Goal: Task Accomplishment & Management: Use online tool/utility

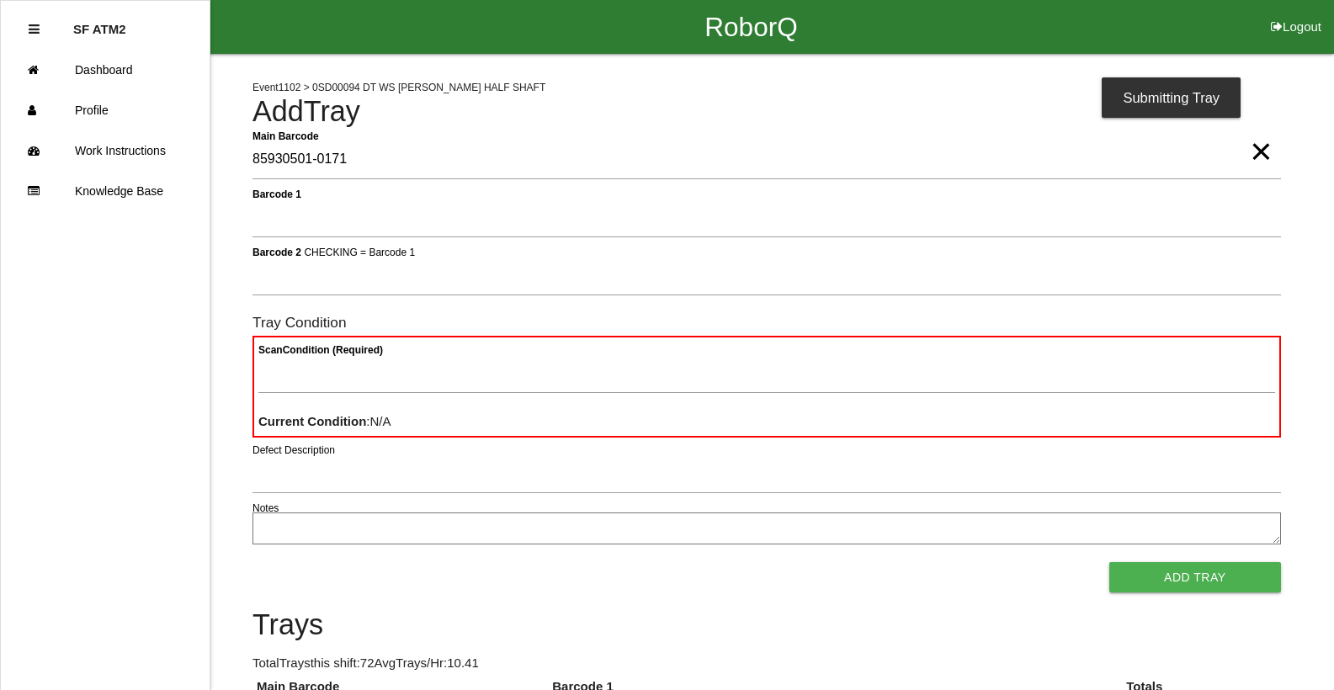
type Barcode "85930501-0171"
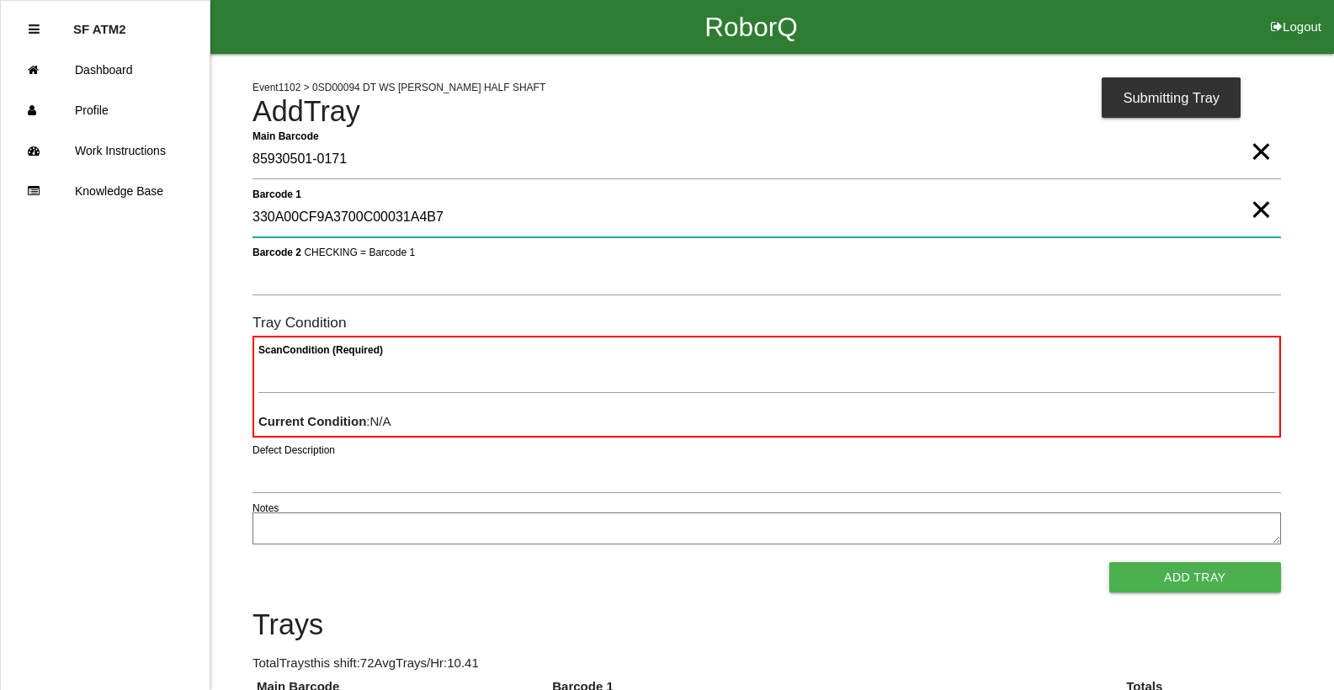
type 1 "330A00CF9A3700C00031A4B7"
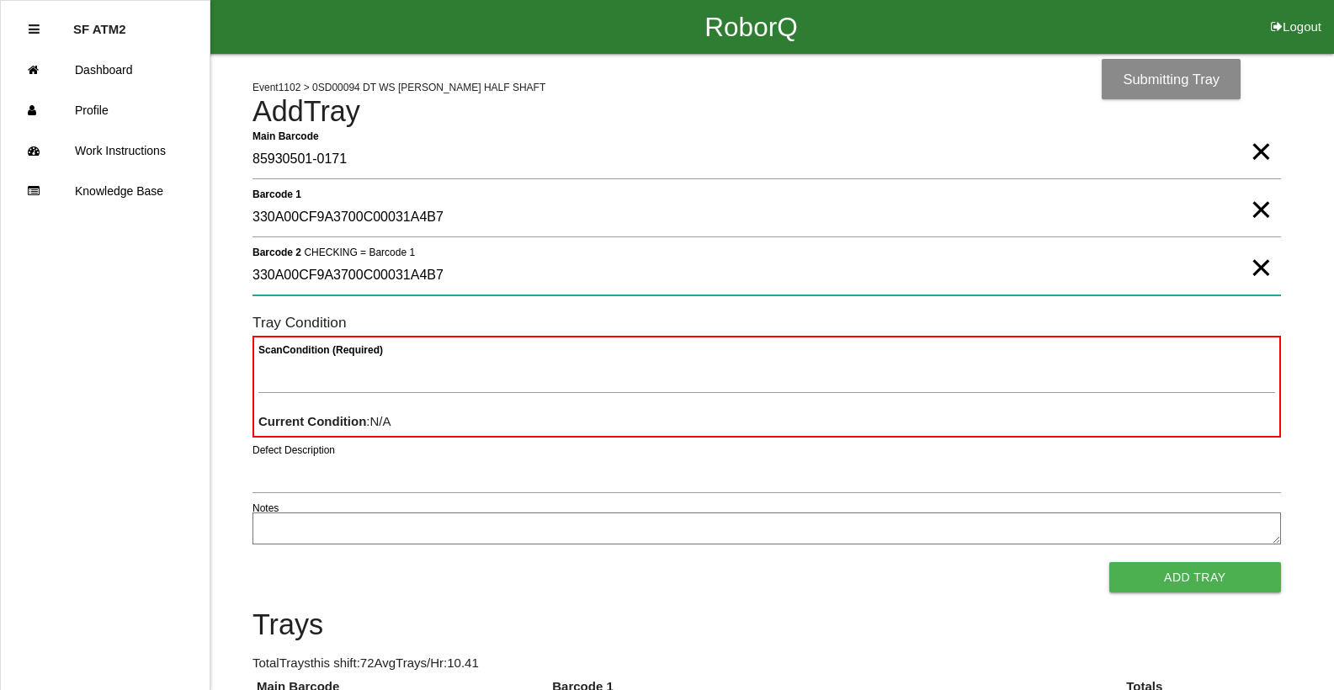
type 2 "330A00CF9A3700C00031A4B7"
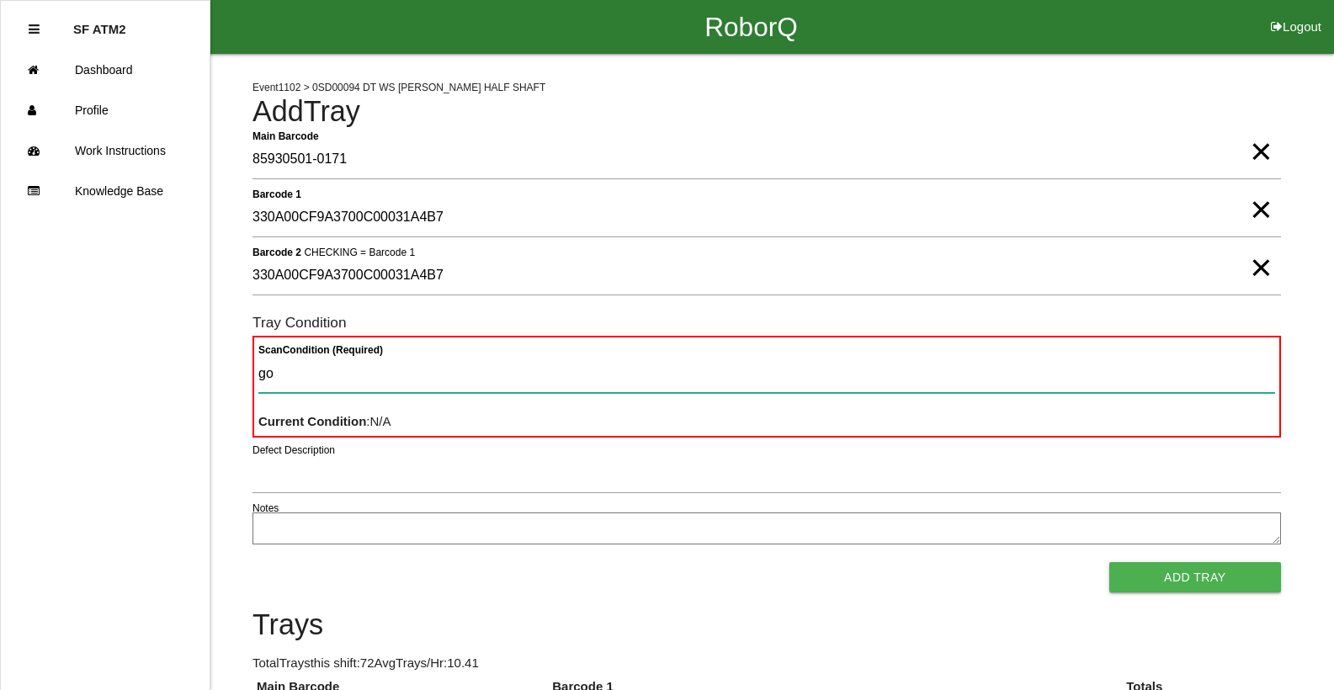
type Condition "goo"
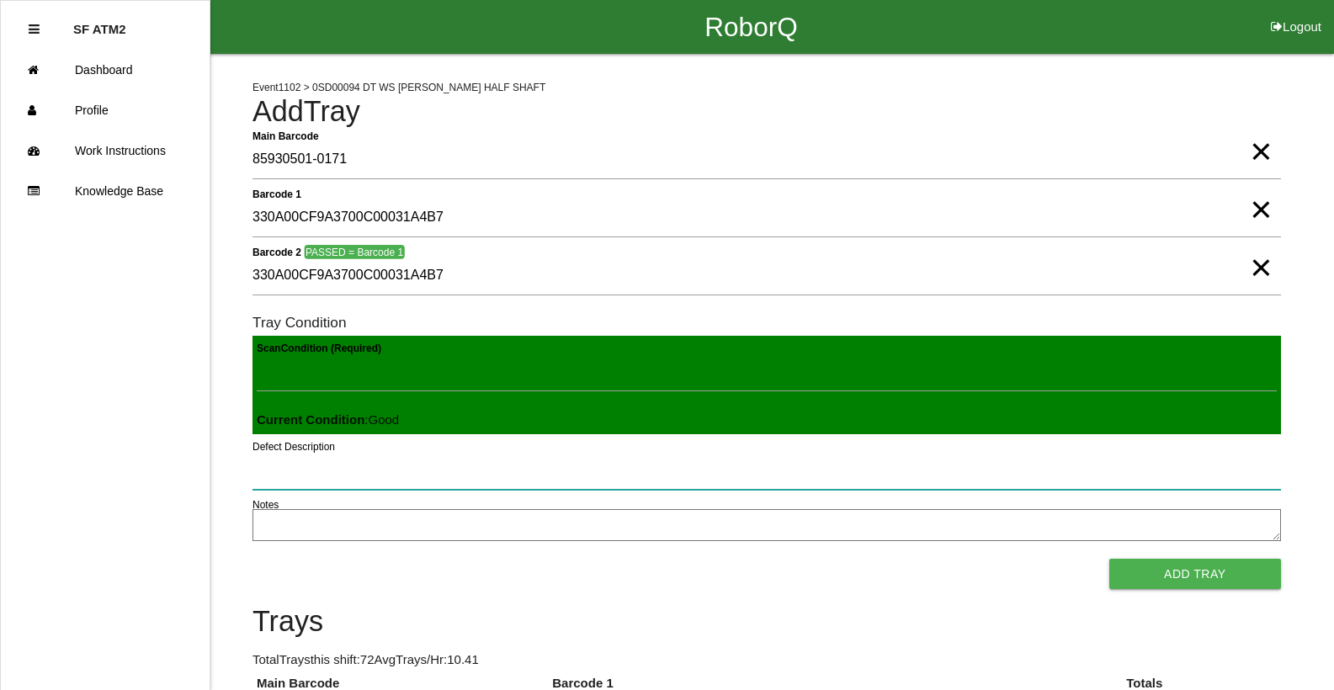
click at [1110, 559] on button "Add Tray" at bounding box center [1196, 574] width 172 height 30
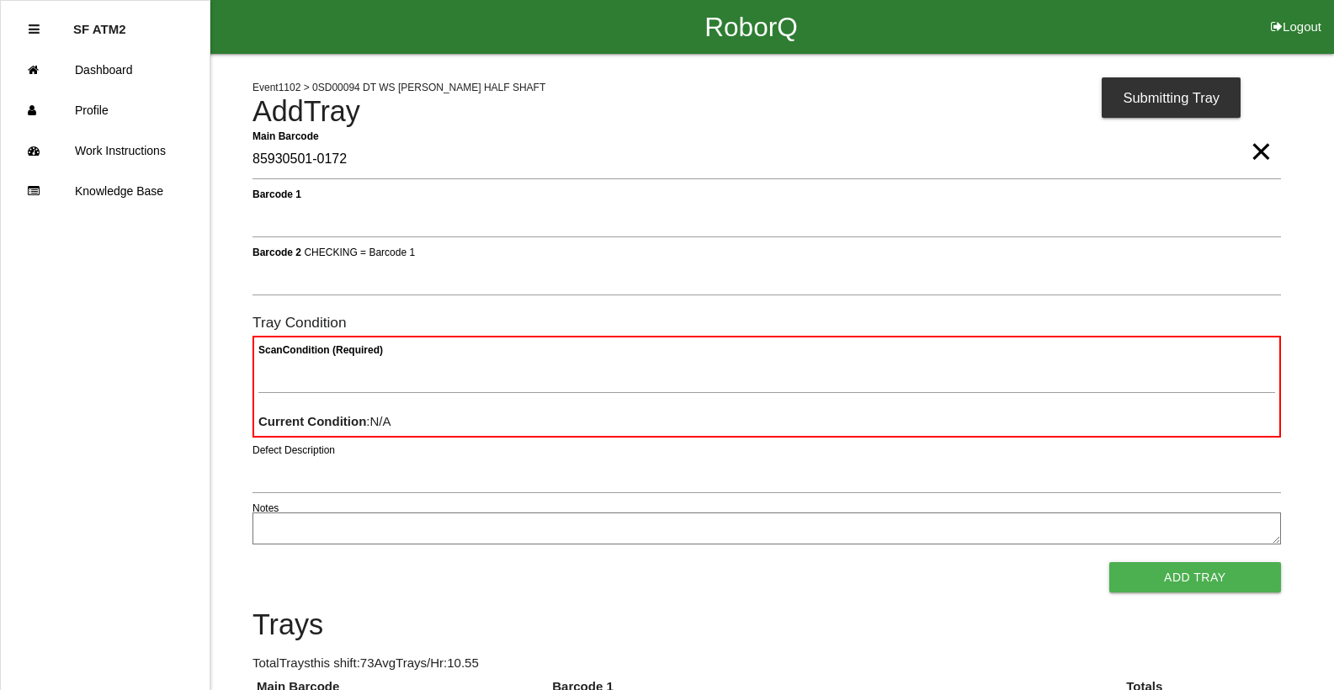
type Barcode "85930501-0172"
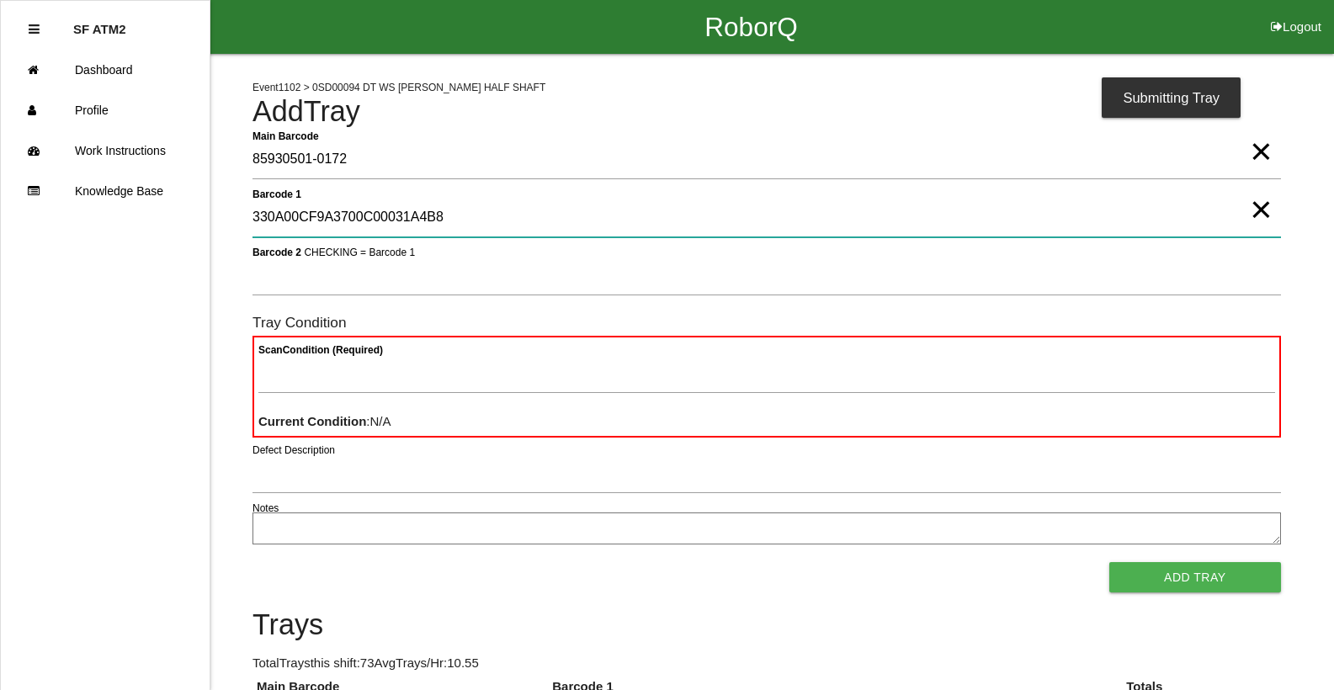
type 1 "330A00CF9A3700C00031A4B8"
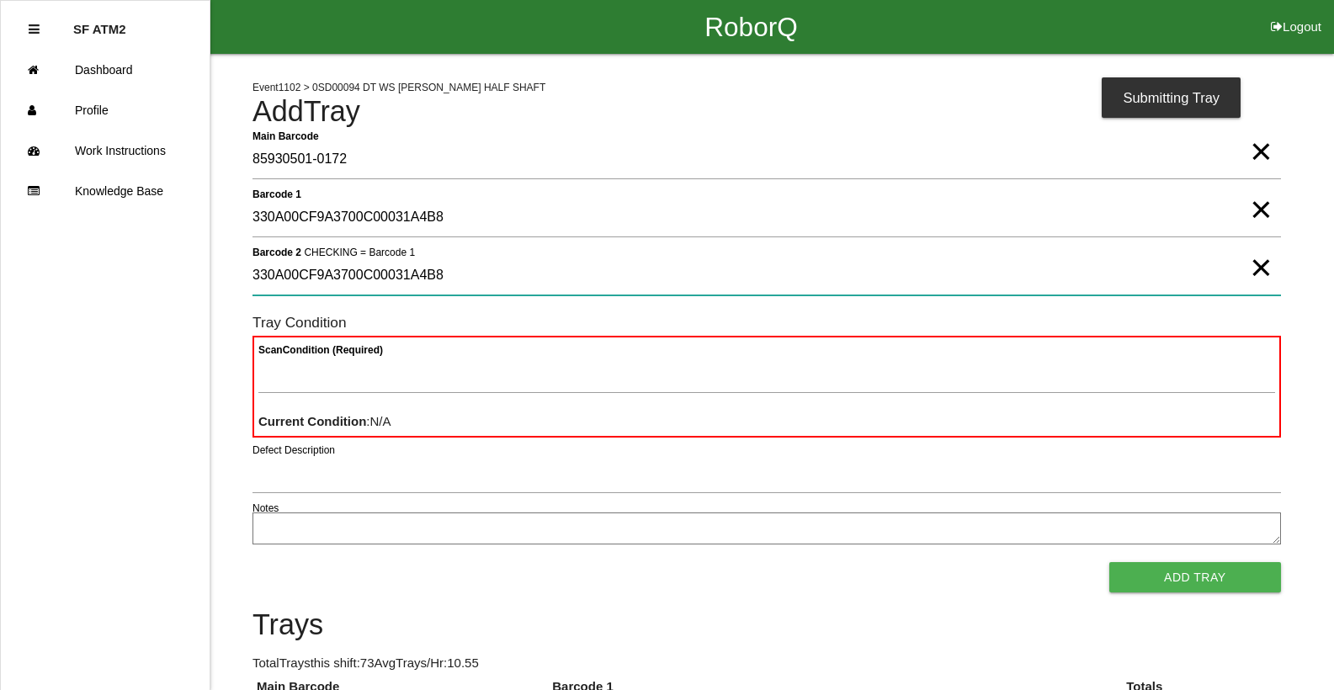
type 2 "330A00CF9A3700C00031A4B8"
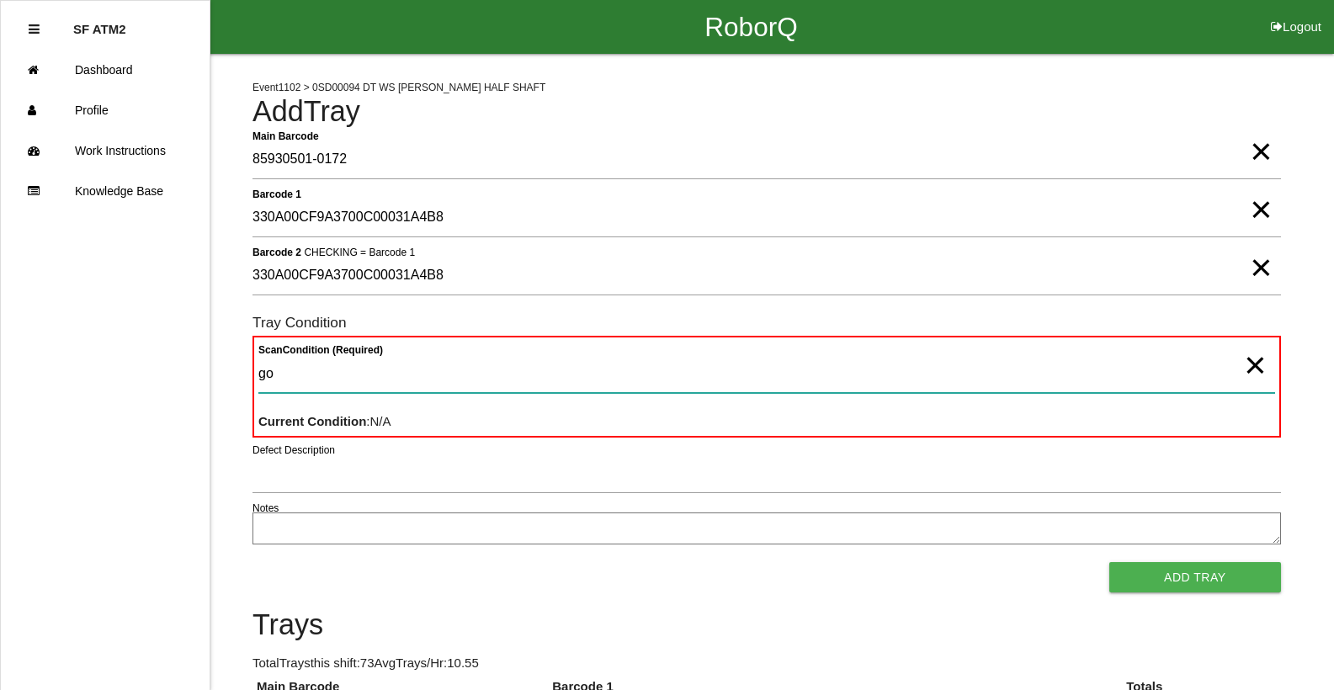
type Condition "goo"
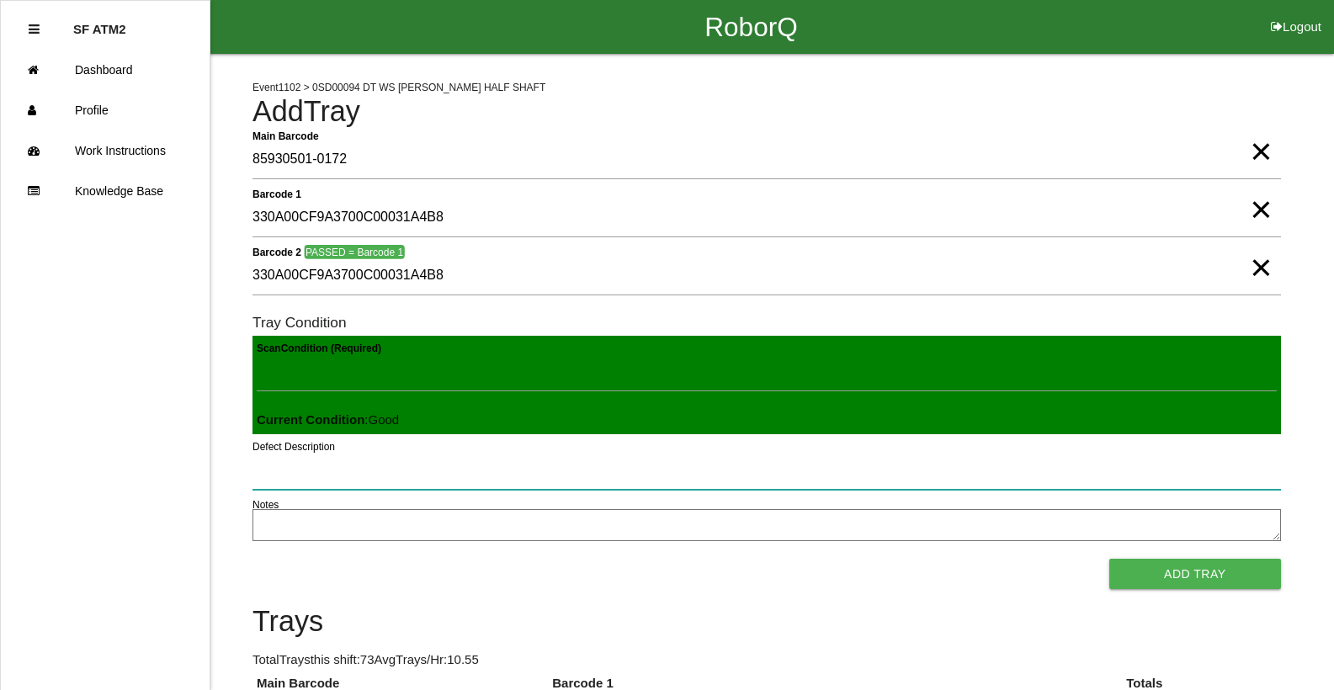
click at [1110, 559] on button "Add Tray" at bounding box center [1196, 574] width 172 height 30
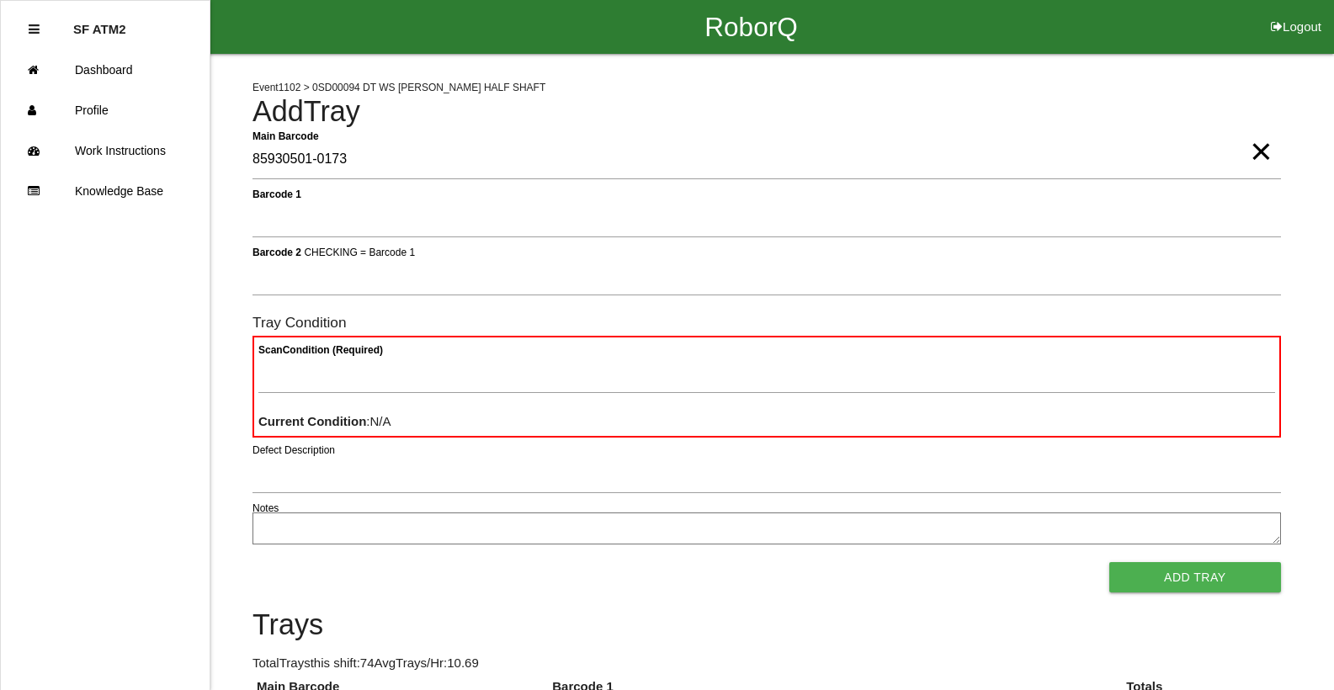
type Barcode "85930501-0173"
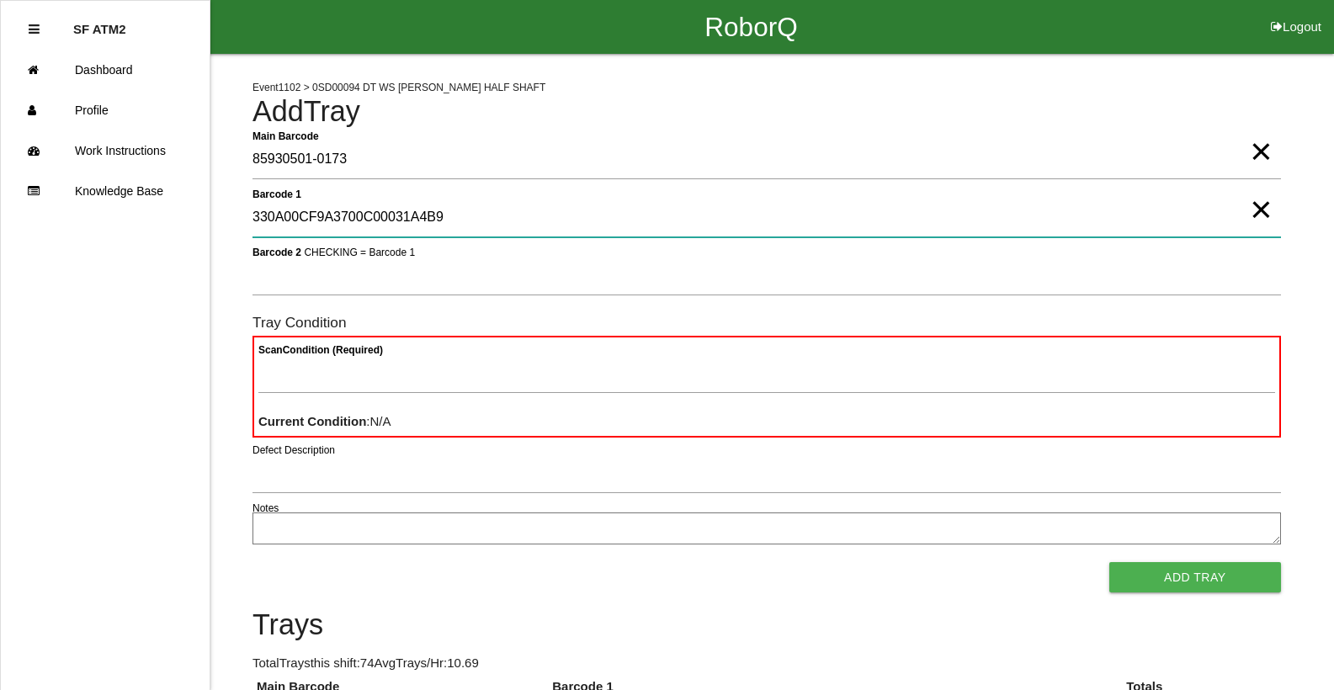
type 1 "330A00CF9A3700C00031A4B9"
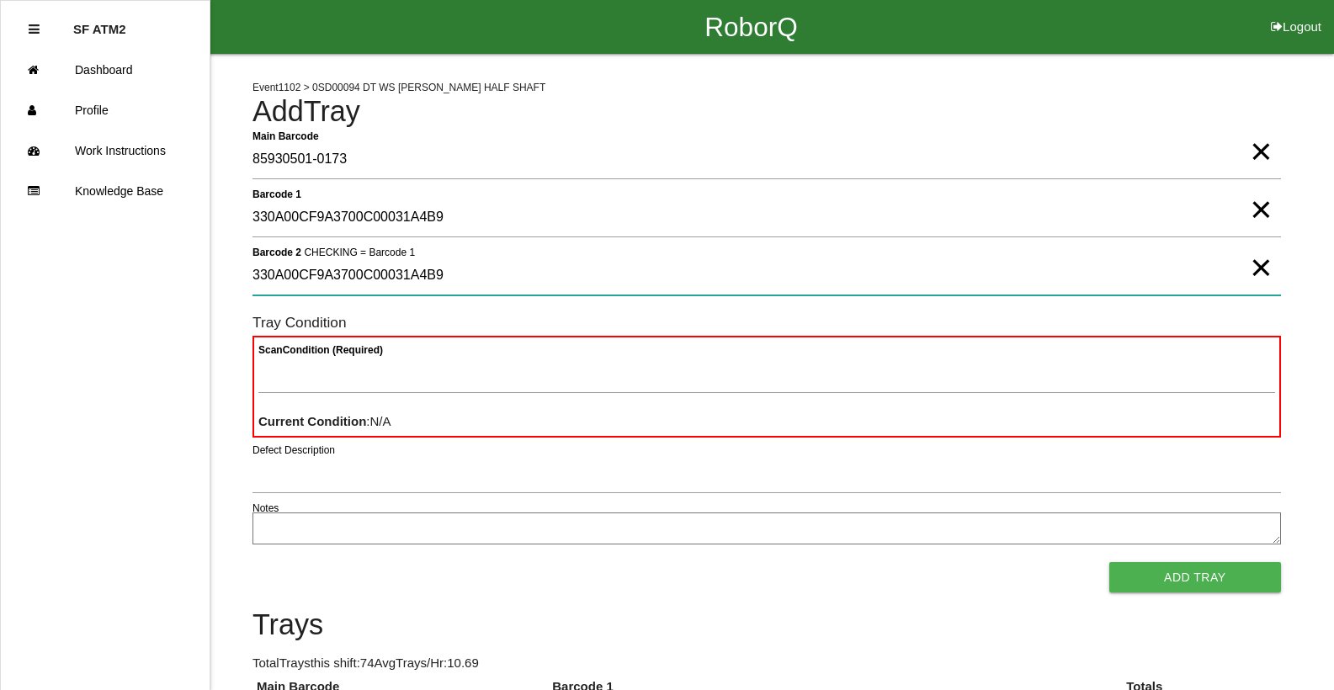
type 2 "330A00CF9A3700C00031A4B9"
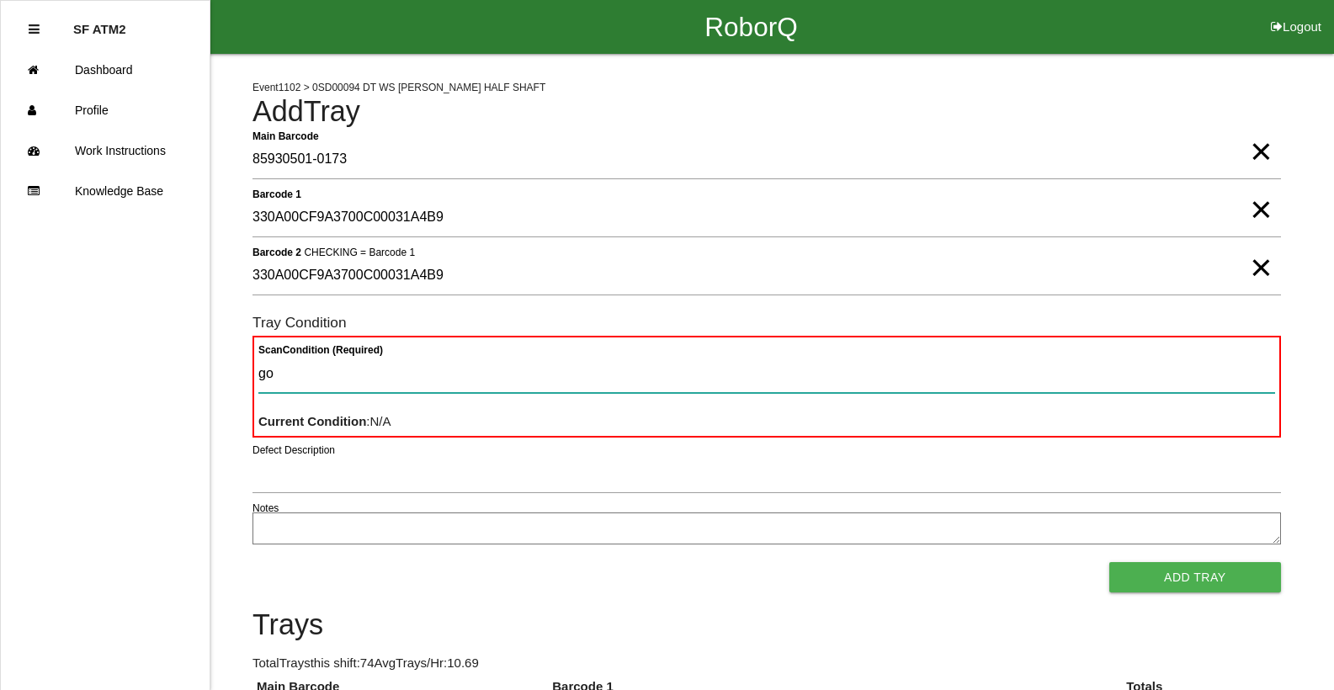
type Condition "goo"
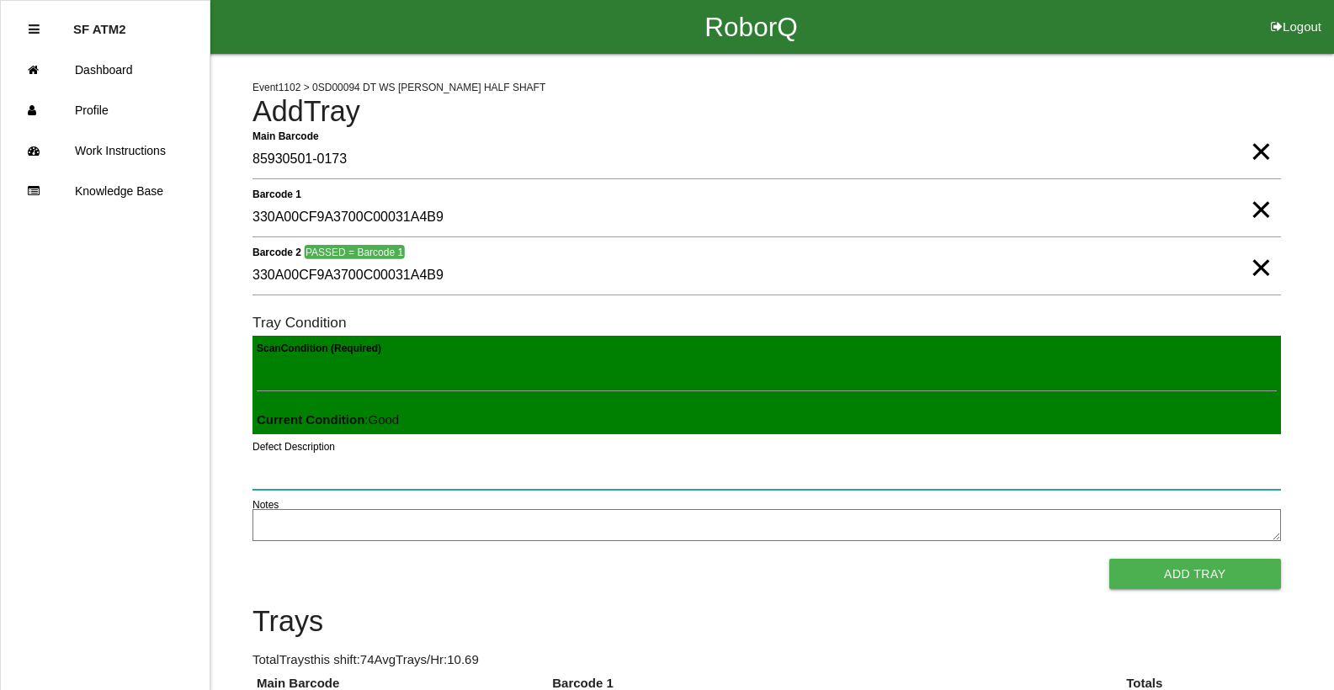
click at [1110, 559] on button "Add Tray" at bounding box center [1196, 574] width 172 height 30
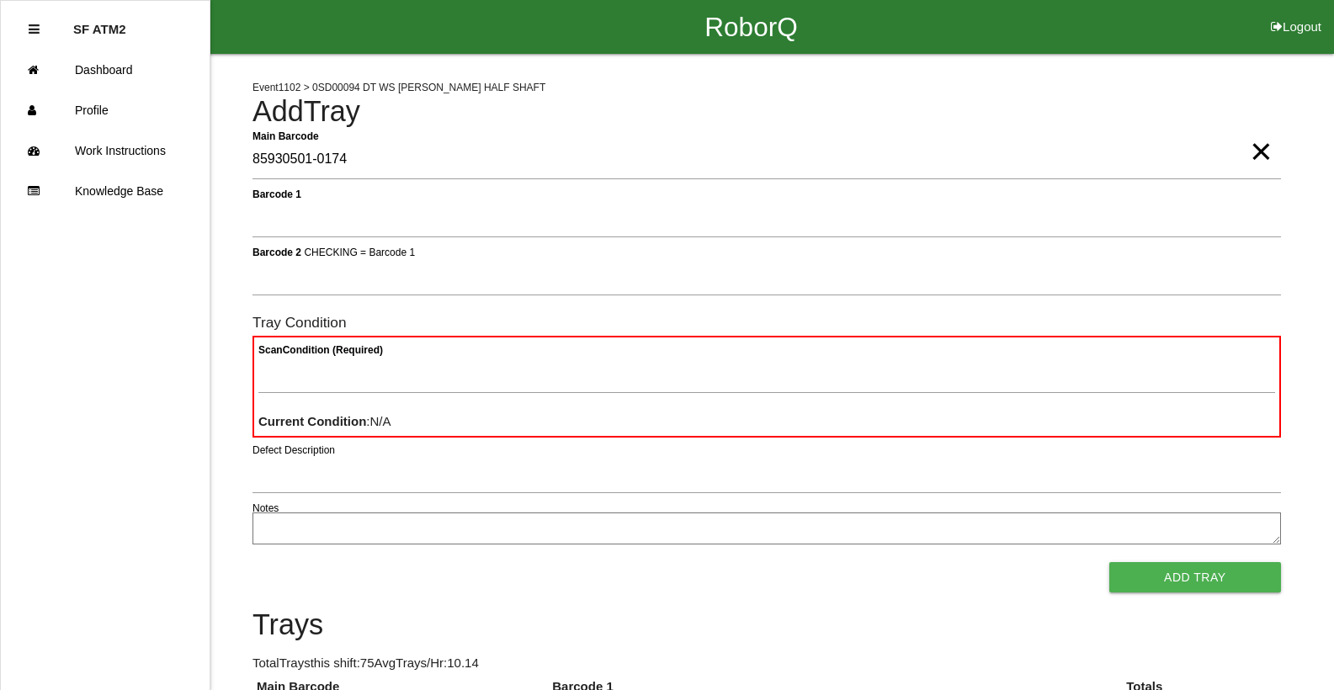
type Barcode "85930501-0174"
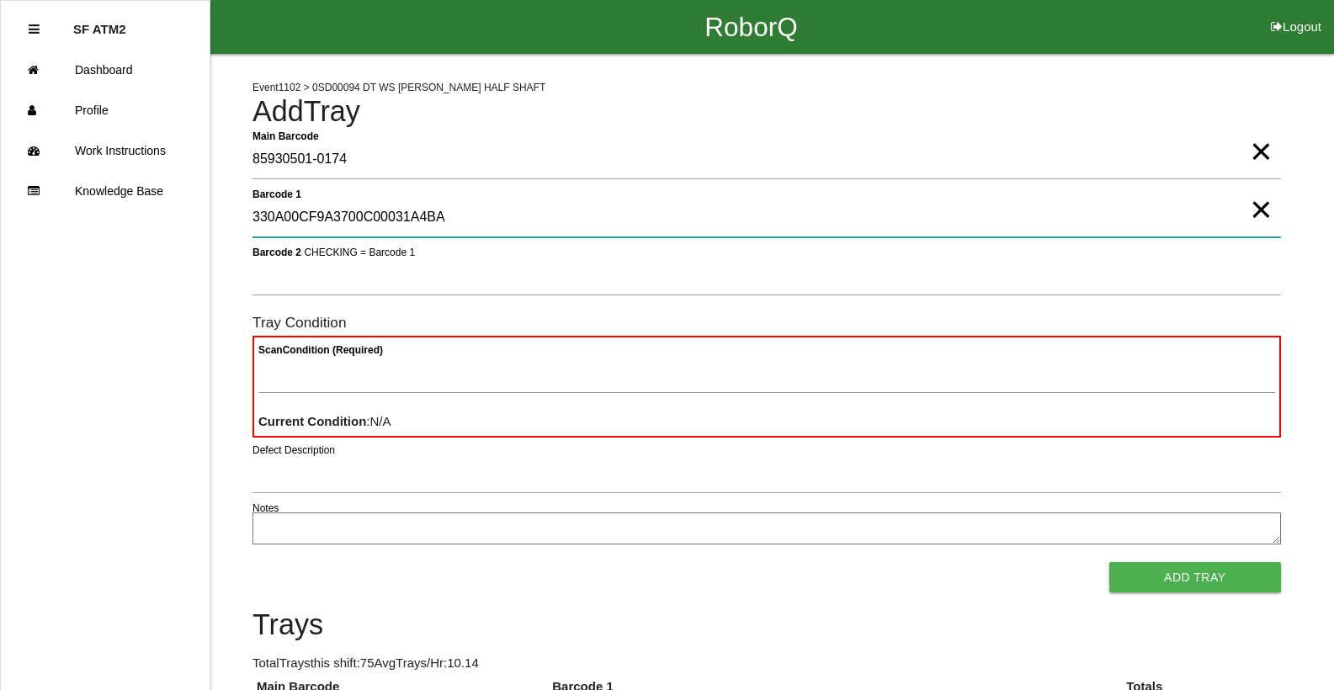
type 1 "330A00CF9A3700C00031A4BA"
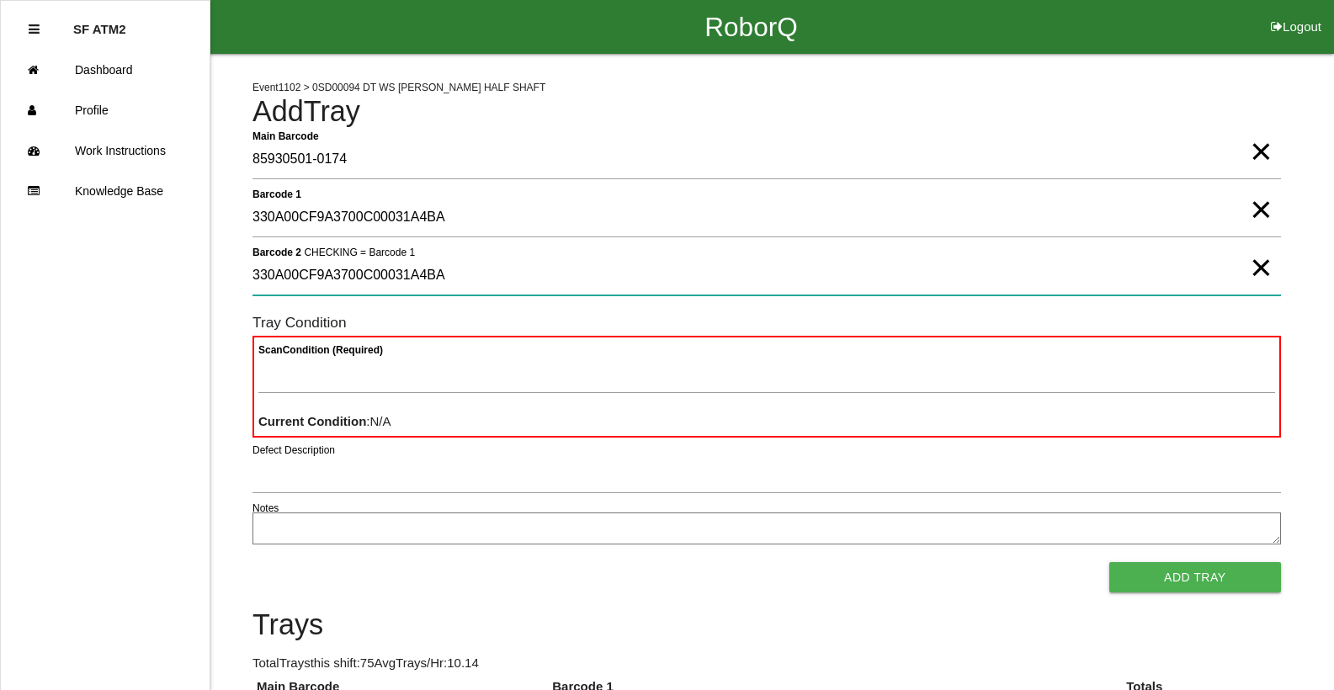
type 2 "330A00CF9A3700C00031A4BA"
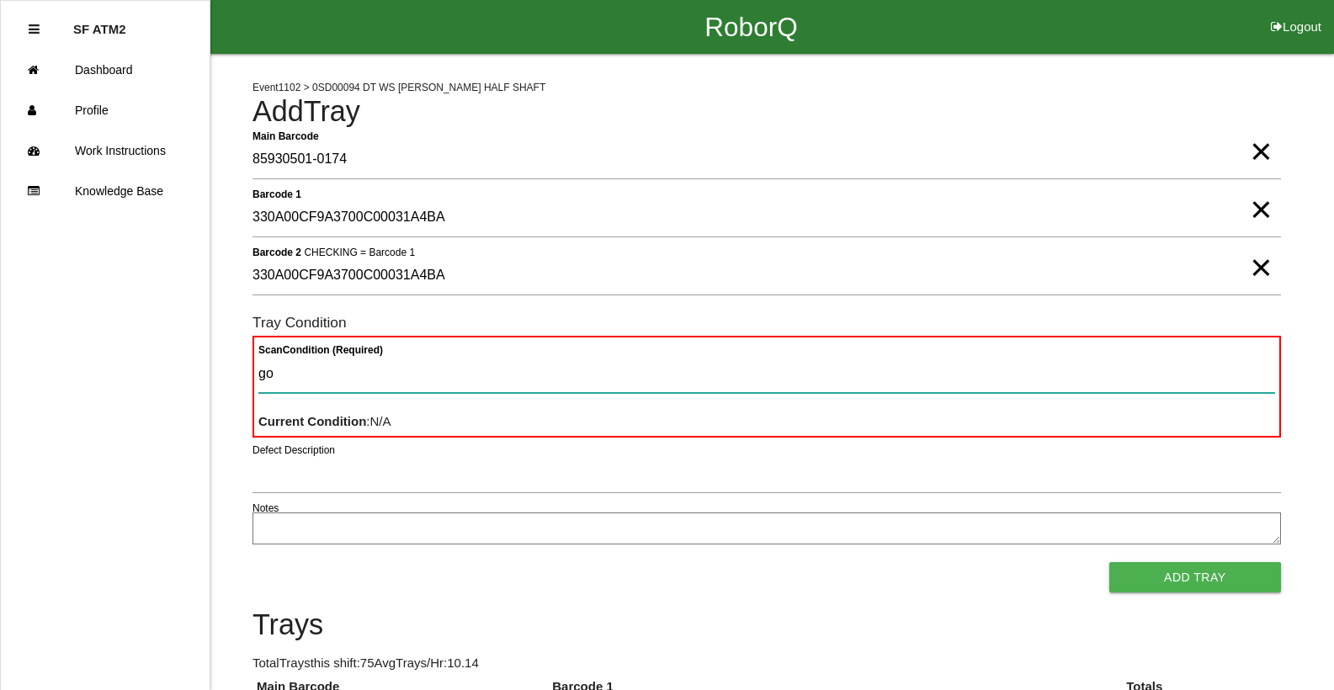
type Condition "goo"
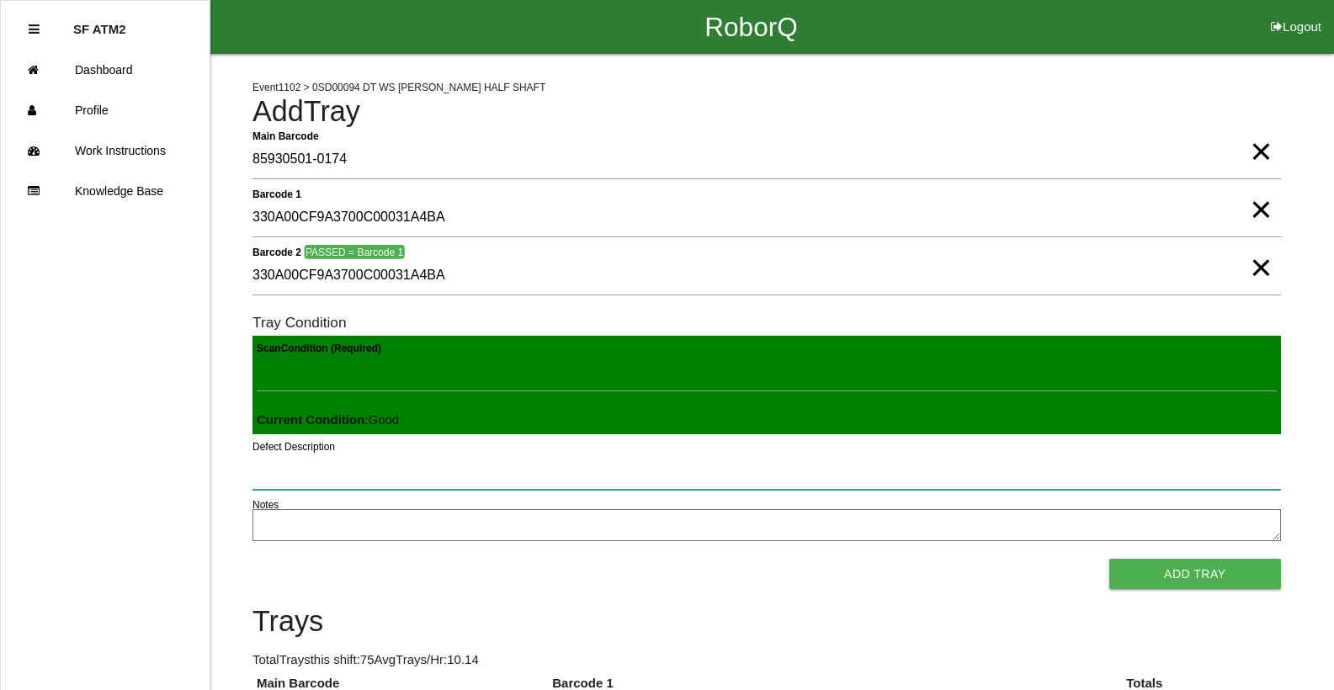
click at [1110, 559] on button "Add Tray" at bounding box center [1196, 574] width 172 height 30
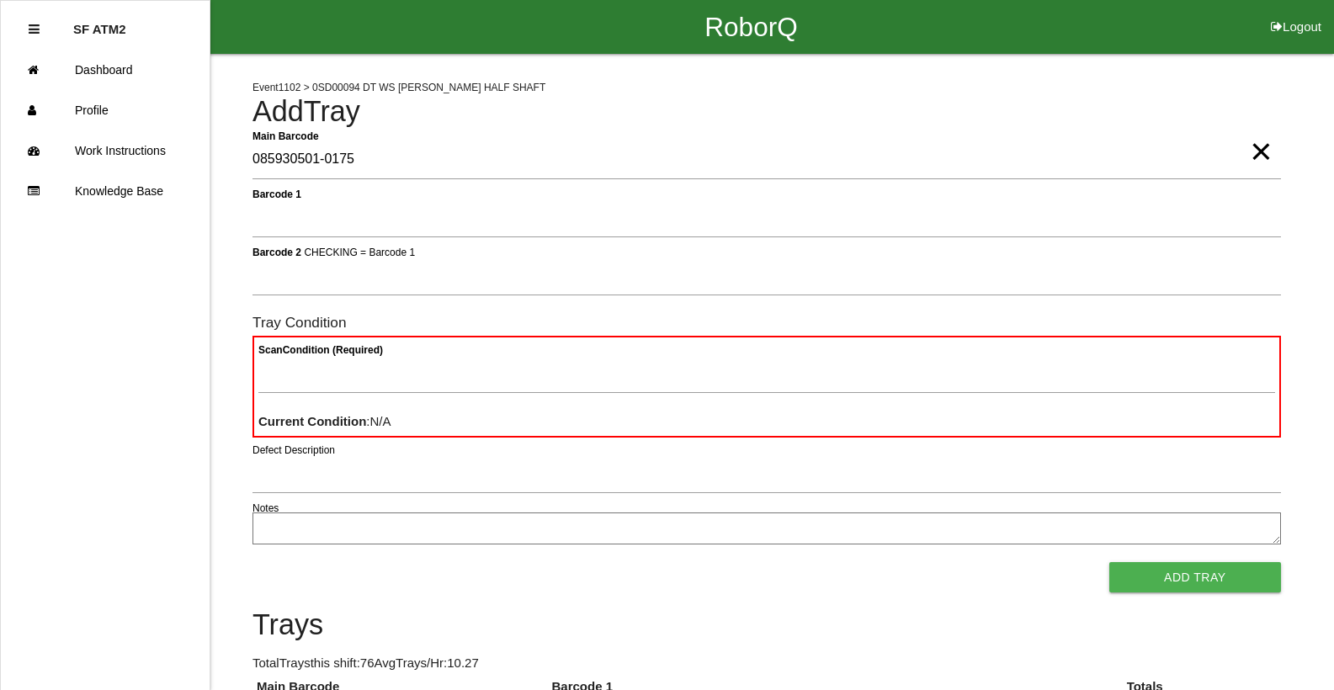
type Barcode "085930501-0175"
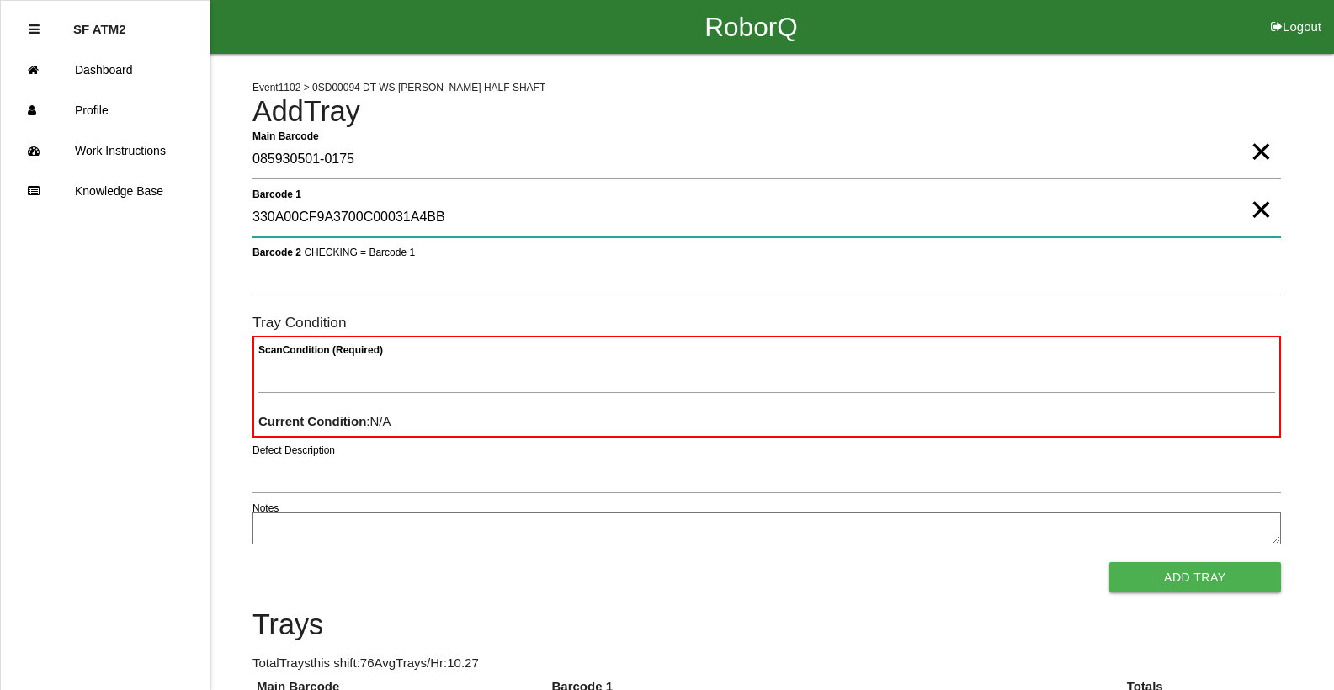
type 1 "330A00CF9A3700C00031A4BB"
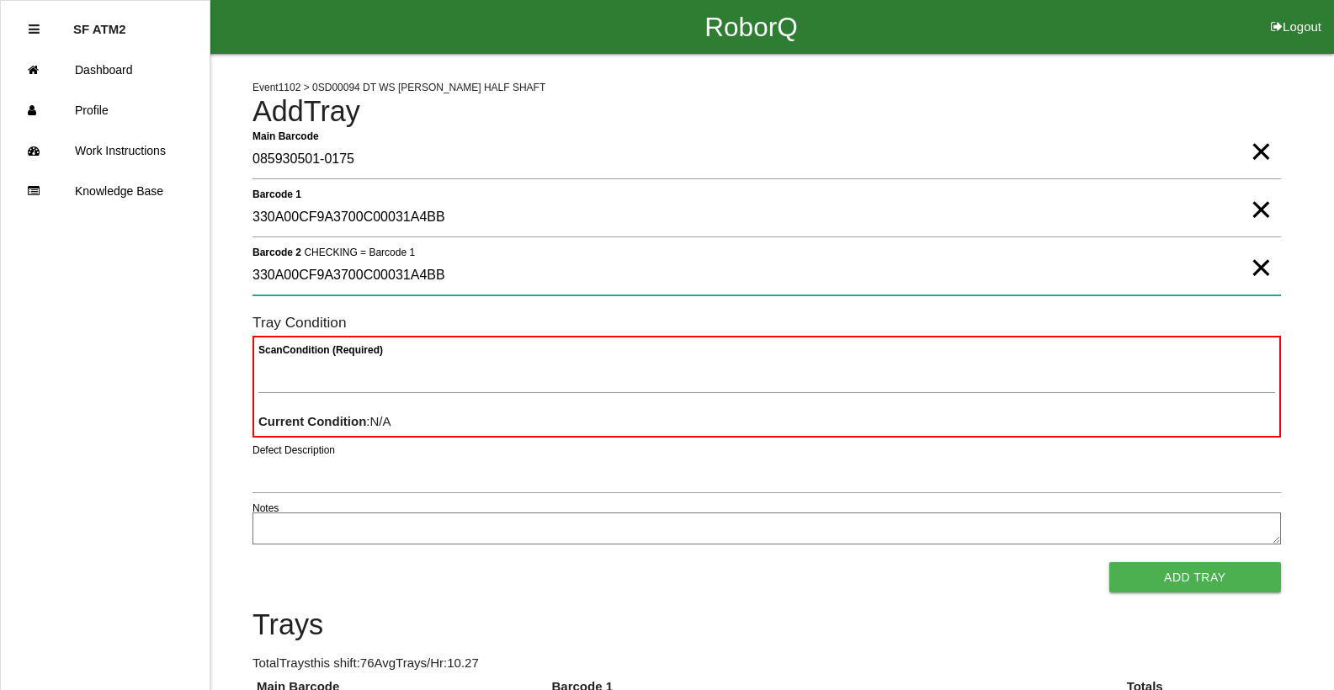
type 2 "330A00CF9A3700C00031A4BB"
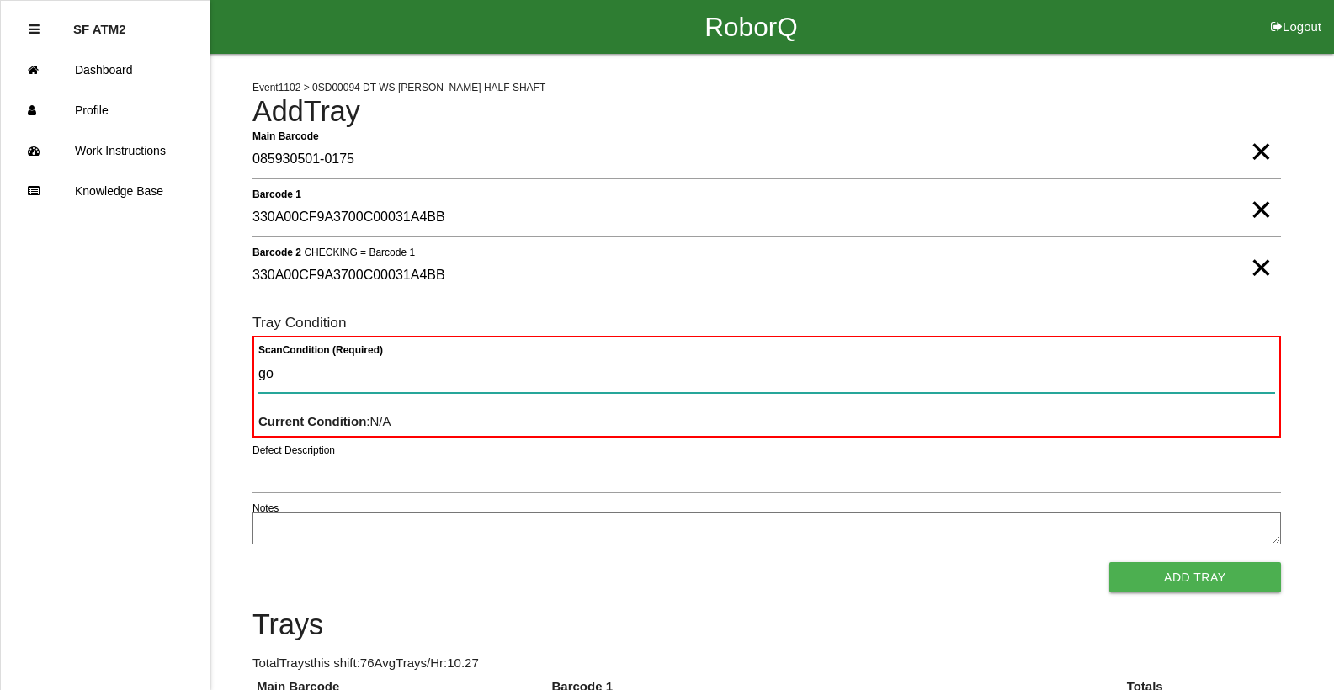
type Condition "goo"
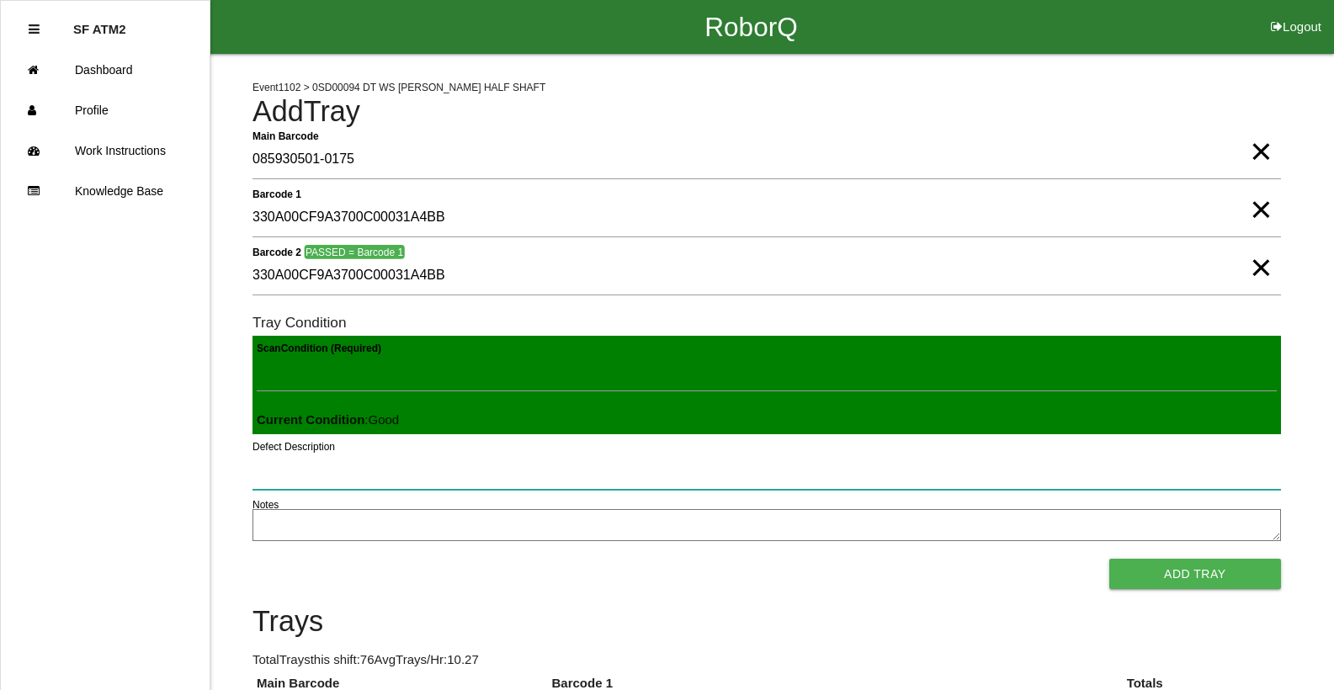
click at [1110, 559] on button "Add Tray" at bounding box center [1196, 574] width 172 height 30
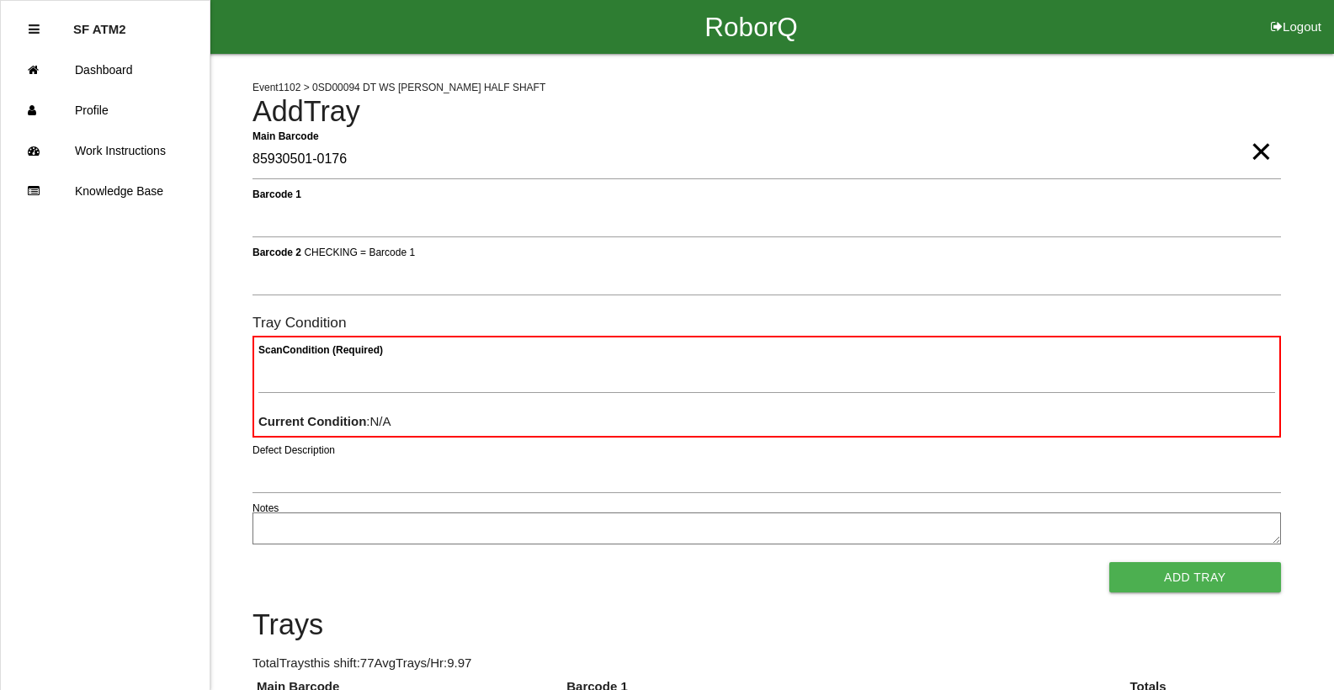
type Barcode "85930501-0176"
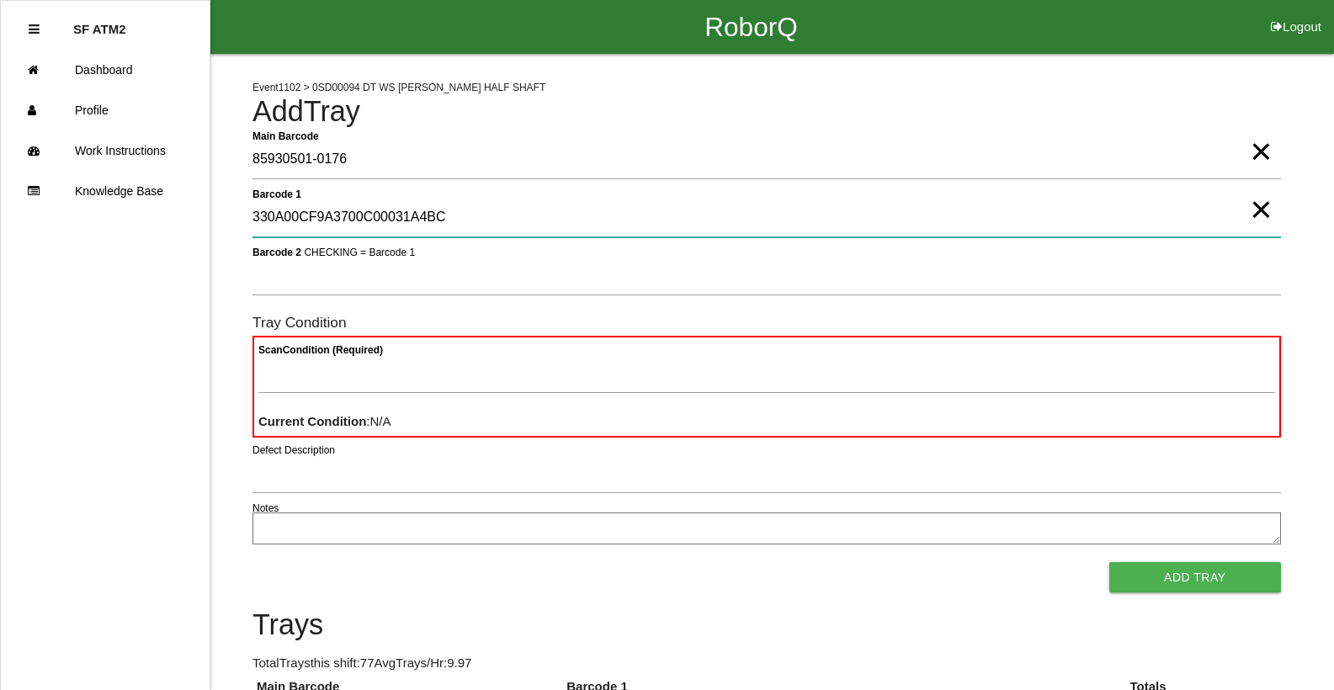
type 1 "330A00CF9A3700C00031A4BC"
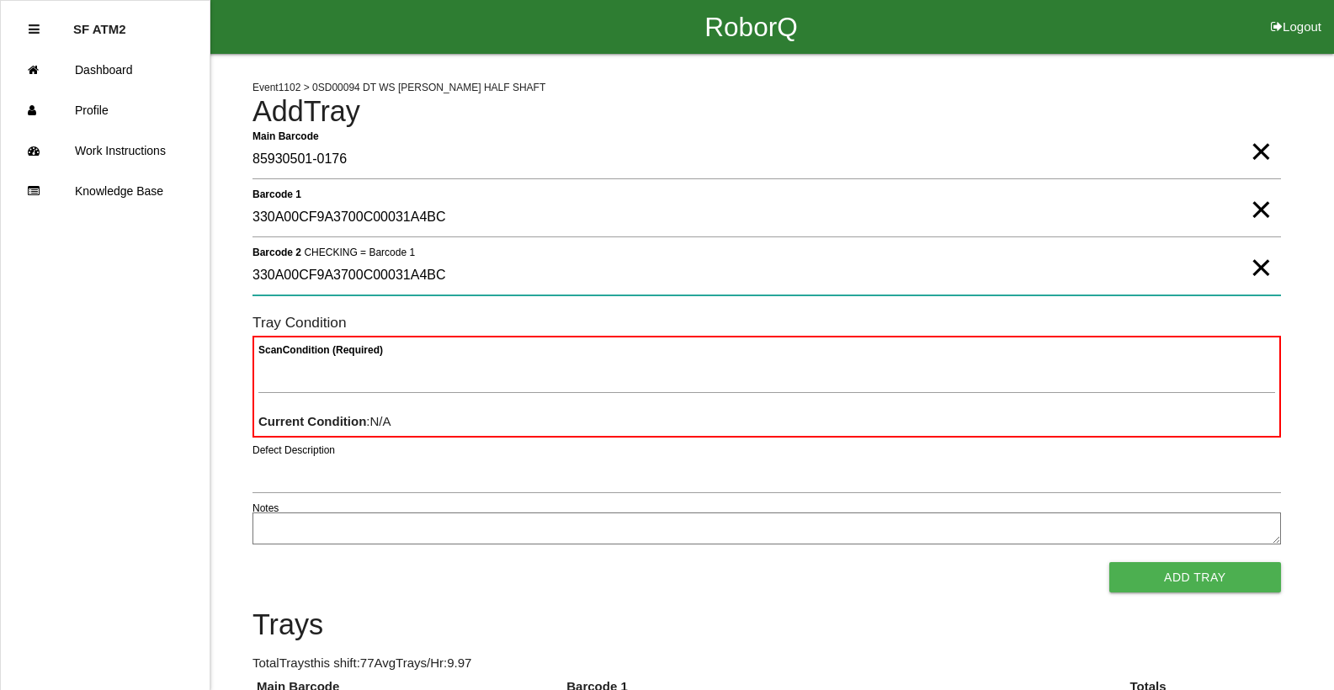
type 2 "330A00CF9A3700C00031A4BC"
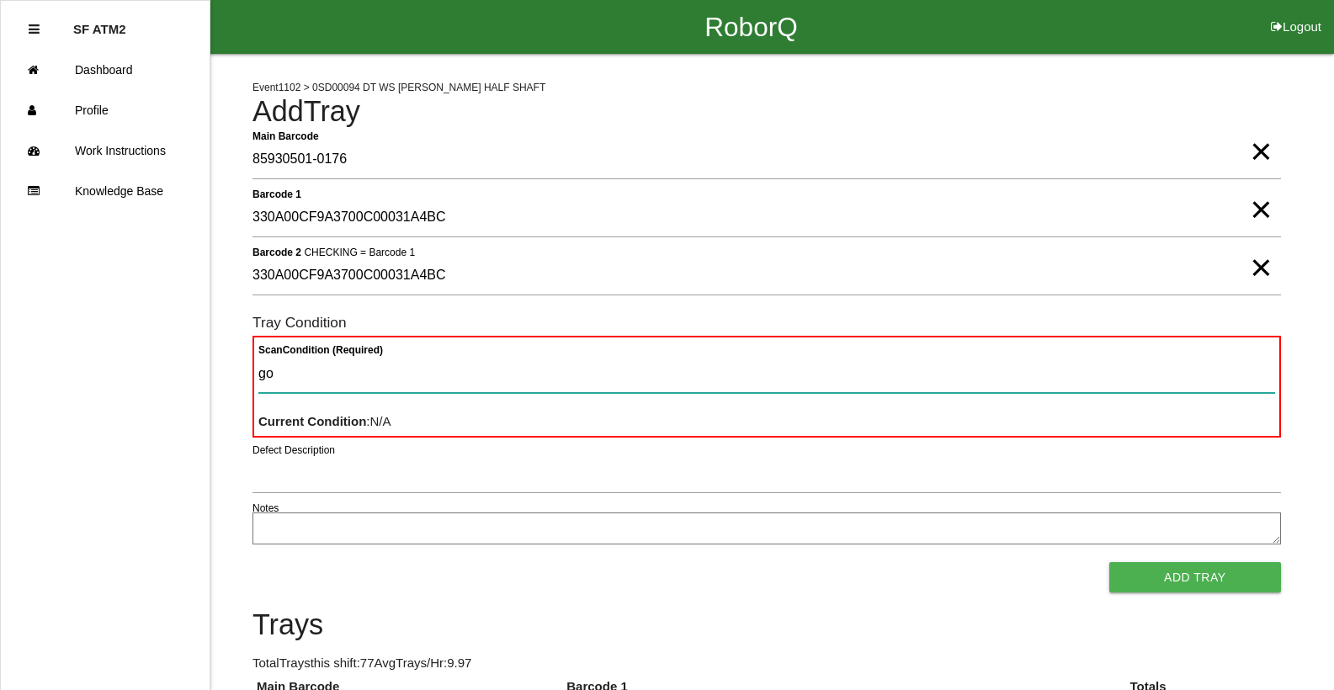
type Condition "goo"
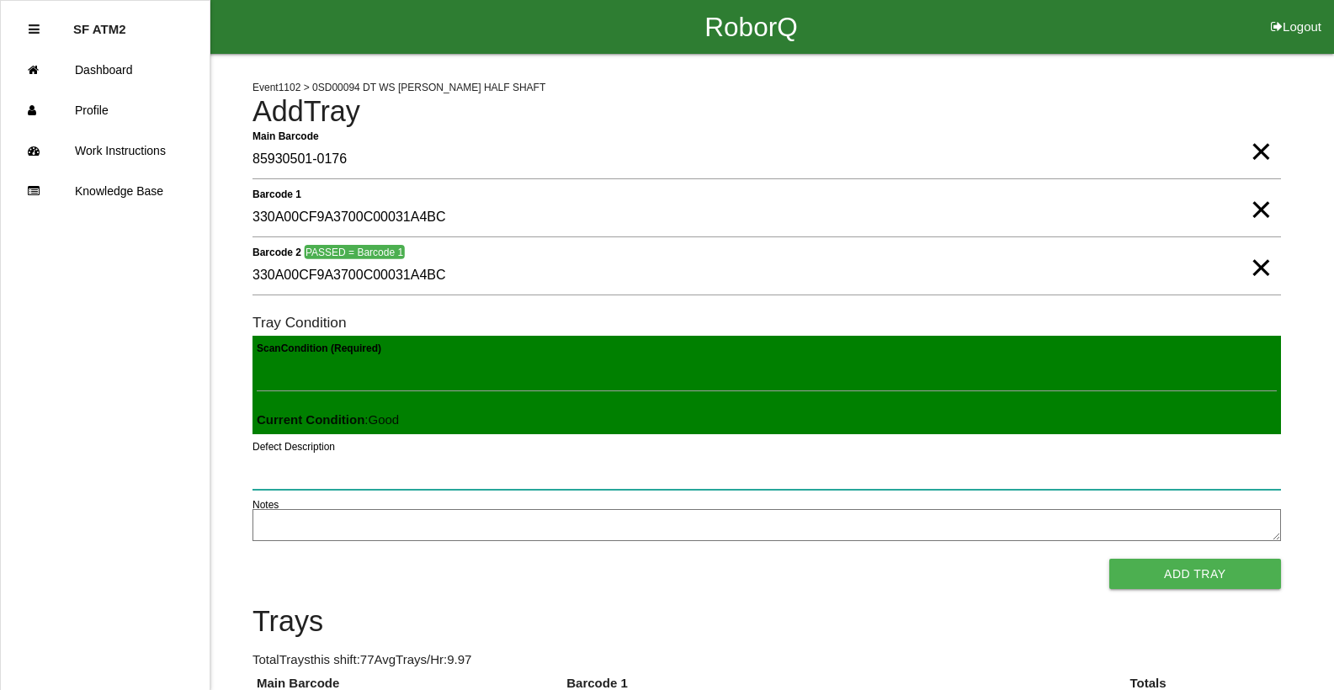
click button "Add Tray" at bounding box center [1196, 574] width 172 height 30
